Goal: Communication & Community: Answer question/provide support

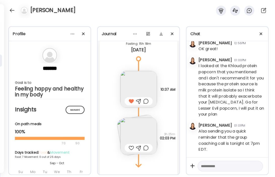
scroll to position [3989, 0]
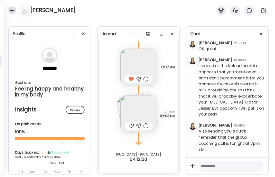
click at [9, 10] on div at bounding box center [12, 10] width 8 height 8
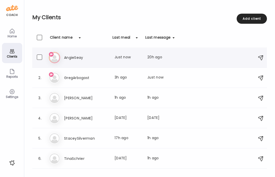
click at [77, 57] on h3 "AngieSeay" at bounding box center [86, 58] width 44 height 6
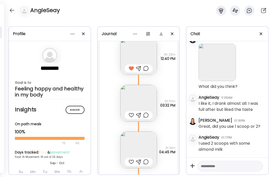
scroll to position [7382, 0]
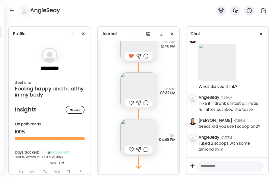
click at [225, 72] on img at bounding box center [217, 62] width 37 height 37
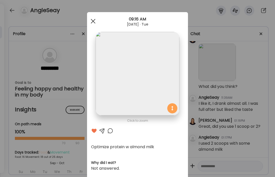
click at [92, 23] on div at bounding box center [93, 21] width 10 height 10
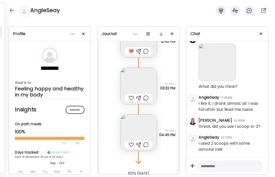
scroll to position [7388, 0]
click at [216, 167] on textarea at bounding box center [226, 166] width 50 height 6
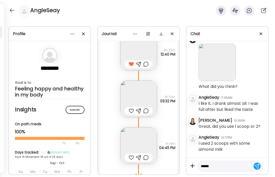
scroll to position [7362, 0]
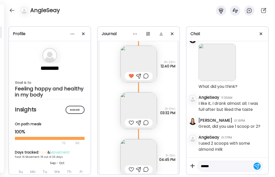
drag, startPoint x: 217, startPoint y: 166, endPoint x: 198, endPoint y: 166, distance: 19.5
click at [198, 166] on div "*****" at bounding box center [230, 166] width 65 height 11
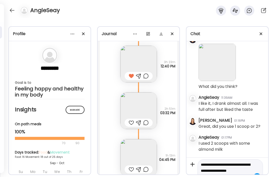
click at [224, 165] on textarea "**********" at bounding box center [226, 171] width 50 height 18
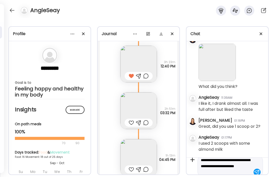
scroll to position [6, 0]
type textarea "**********"
click at [257, 170] on div at bounding box center [257, 172] width 7 height 7
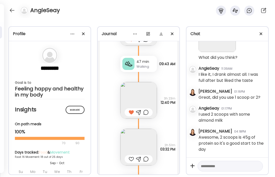
scroll to position [7331, 0]
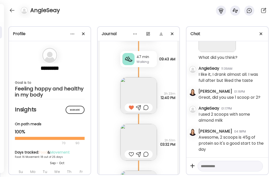
click at [145, 142] on img at bounding box center [139, 142] width 37 height 37
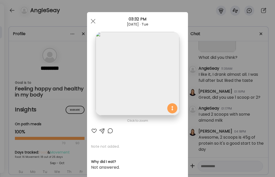
click at [95, 130] on div at bounding box center [94, 131] width 6 height 6
click at [91, 21] on div at bounding box center [93, 21] width 10 height 10
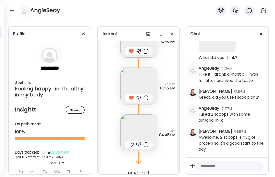
scroll to position [7388, 0]
click at [137, 126] on img at bounding box center [139, 132] width 37 height 37
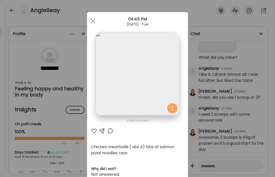
click at [93, 130] on div at bounding box center [94, 131] width 6 height 6
click at [93, 20] on div at bounding box center [93, 21] width 10 height 10
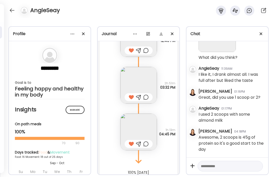
scroll to position [7406, 0]
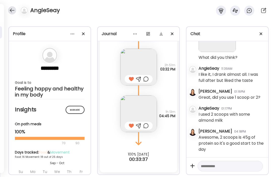
click at [12, 11] on div at bounding box center [12, 10] width 8 height 8
